Goal: Find specific page/section: Find specific page/section

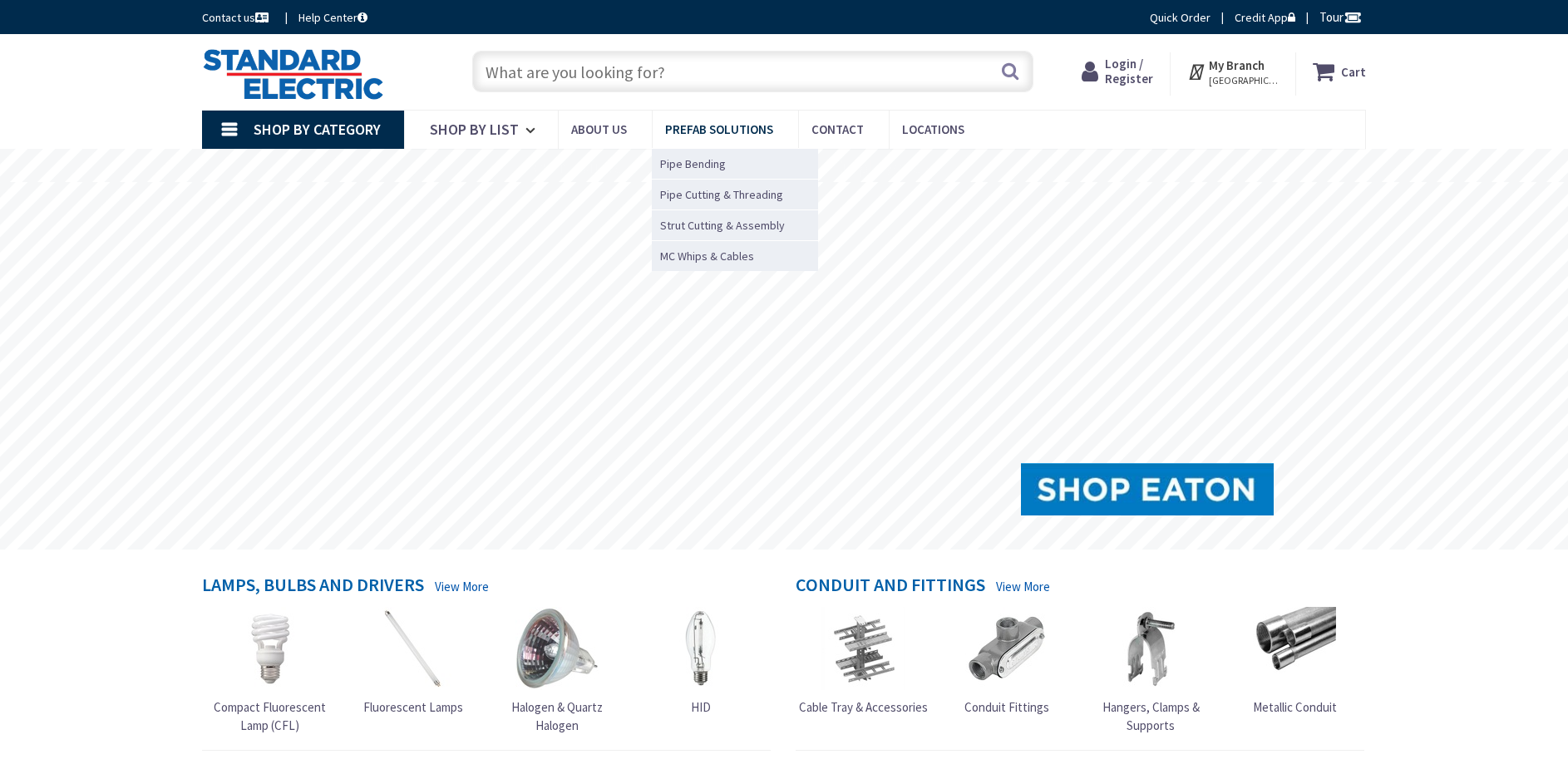
click at [929, 120] on link "Locations" at bounding box center [939, 129] width 101 height 38
type input "[GEOGRAPHIC_DATA][STREET_ADDRESS][PERSON_NAME][GEOGRAPHIC_DATA]"
